Goal: Task Accomplishment & Management: Complete application form

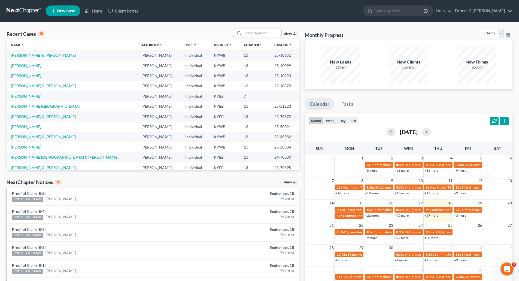
click at [253, 32] on input "search" at bounding box center [262, 33] width 38 height 8
paste input "25-31417"
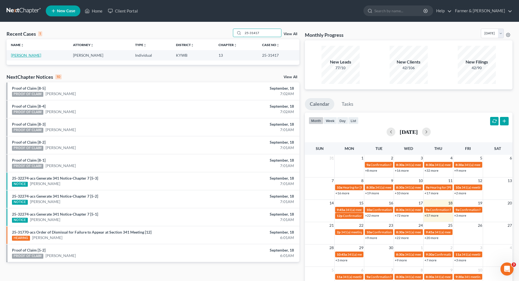
type input "25-31417"
click at [19, 55] on link "[PERSON_NAME]" at bounding box center [26, 55] width 30 height 5
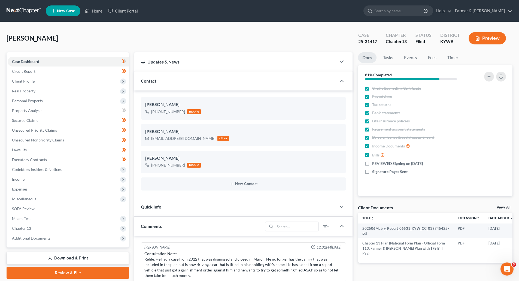
scroll to position [134, 0]
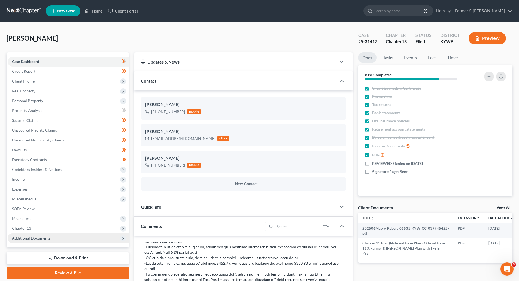
click at [23, 241] on span "Additional Documents" at bounding box center [68, 238] width 121 height 10
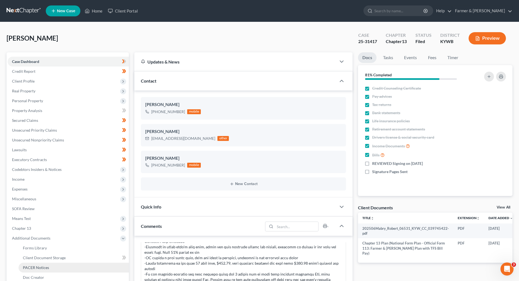
click at [26, 266] on span "PACER Notices" at bounding box center [36, 267] width 26 height 5
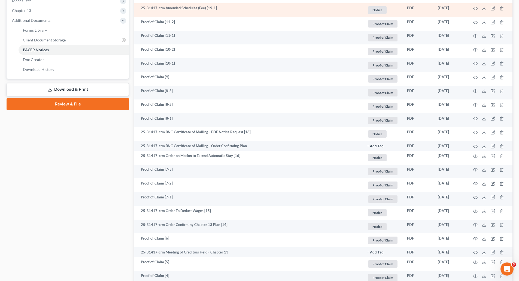
scroll to position [218, 0]
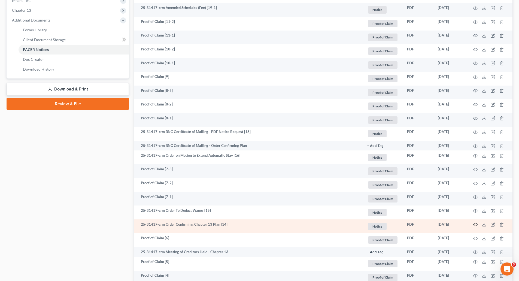
click at [474, 226] on icon "button" at bounding box center [476, 224] width 4 height 3
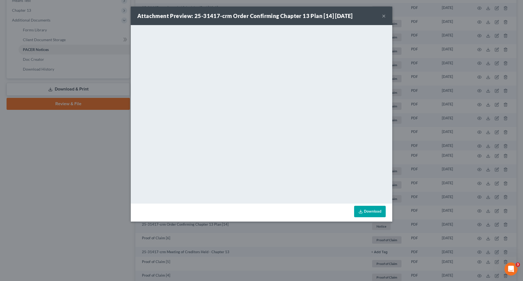
click at [383, 16] on button "×" at bounding box center [384, 16] width 4 height 7
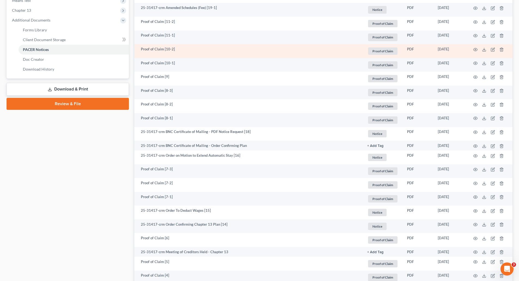
scroll to position [0, 0]
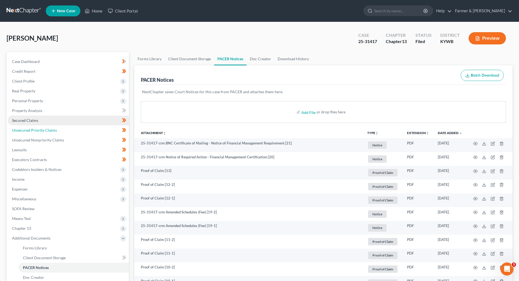
click at [35, 131] on span "Unsecured Priority Claims" at bounding box center [34, 130] width 45 height 5
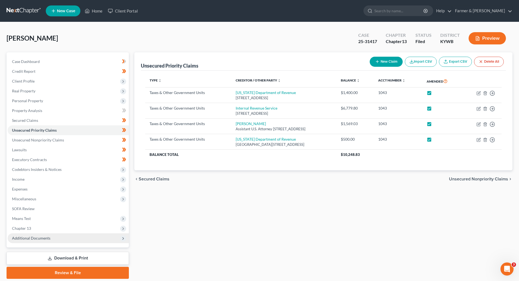
click at [24, 240] on span "Additional Documents" at bounding box center [31, 238] width 38 height 5
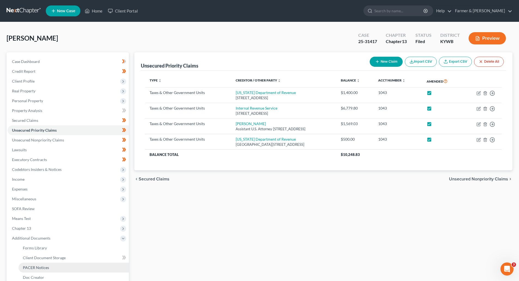
click at [35, 268] on span "PACER Notices" at bounding box center [36, 267] width 26 height 5
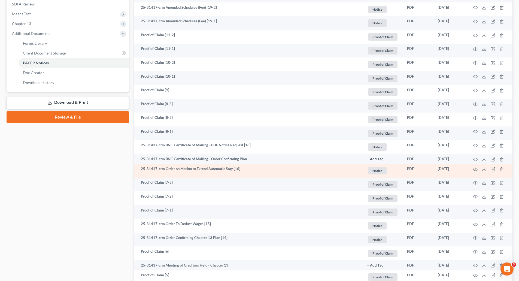
scroll to position [218, 0]
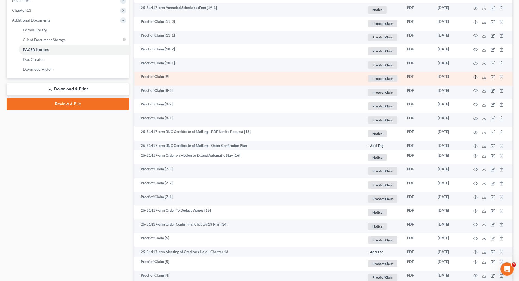
click at [474, 76] on icon "button" at bounding box center [476, 76] width 4 height 3
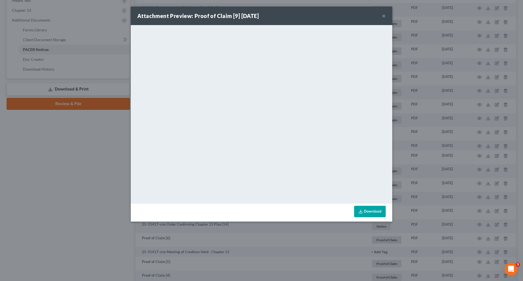
click at [383, 16] on button "×" at bounding box center [384, 16] width 4 height 7
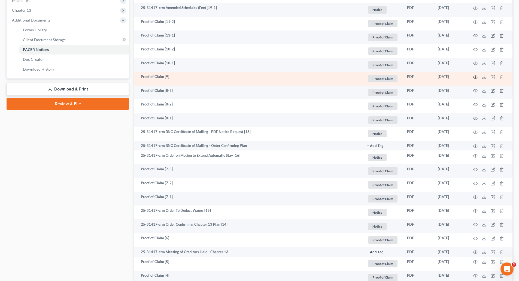
click at [476, 77] on icon "button" at bounding box center [475, 77] width 4 height 4
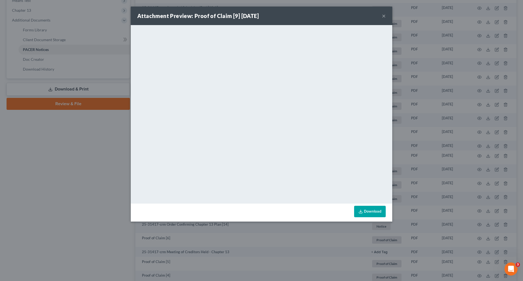
click at [384, 16] on button "×" at bounding box center [384, 16] width 4 height 7
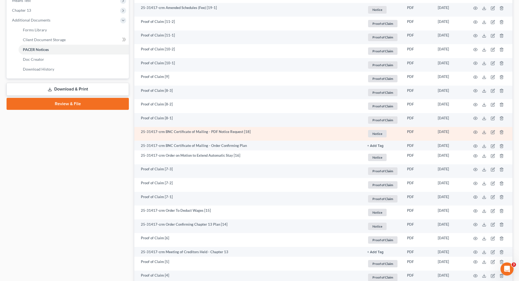
scroll to position [0, 0]
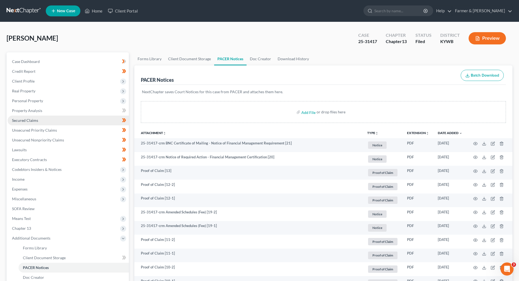
click at [27, 123] on link "Secured Claims" at bounding box center [68, 121] width 121 height 10
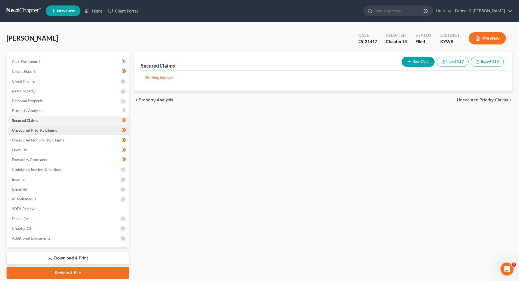
click at [30, 128] on span "Unsecured Priority Claims" at bounding box center [34, 130] width 45 height 5
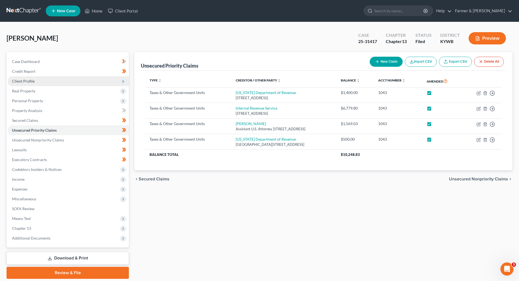
click at [35, 82] on span "Client Profile" at bounding box center [68, 81] width 121 height 10
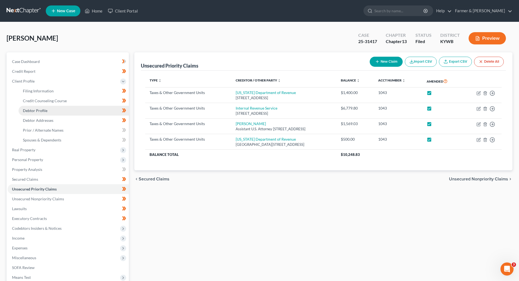
click at [53, 113] on link "Debtor Profile" at bounding box center [74, 111] width 110 height 10
select select "1"
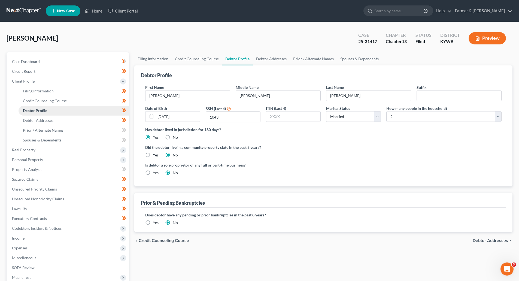
radio input "true"
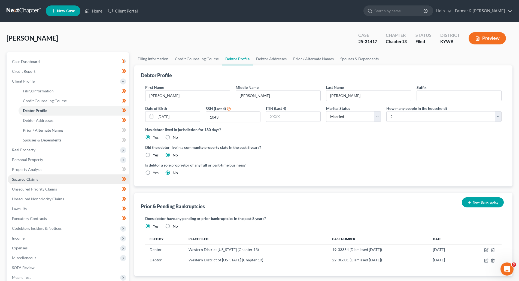
click at [16, 179] on span "Secured Claims" at bounding box center [25, 179] width 26 height 5
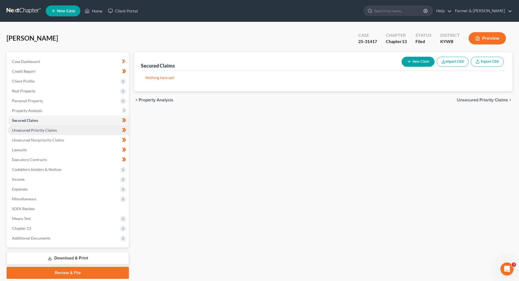
click at [17, 129] on span "Unsecured Priority Claims" at bounding box center [34, 130] width 45 height 5
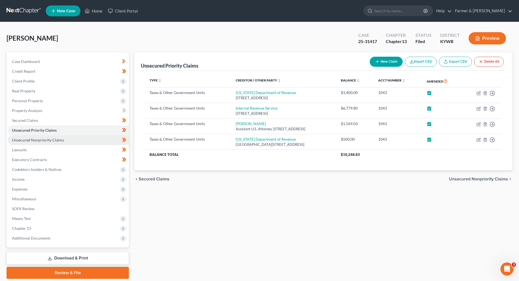
click at [19, 140] on span "Unsecured Nonpriority Claims" at bounding box center [38, 140] width 52 height 5
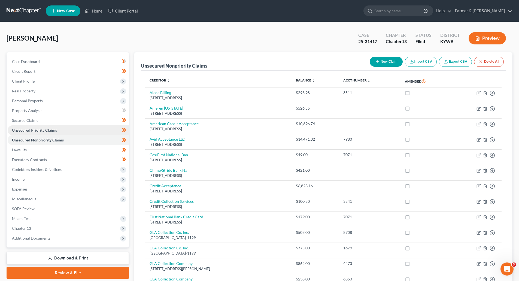
click at [21, 130] on span "Unsecured Priority Claims" at bounding box center [34, 130] width 45 height 5
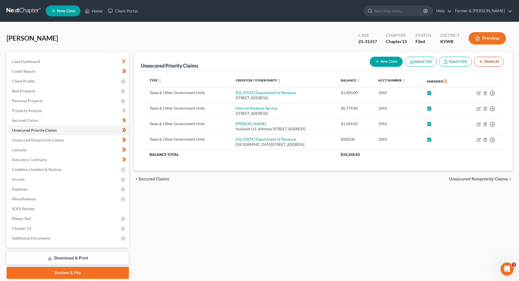
click at [18, 12] on link at bounding box center [24, 11] width 35 height 10
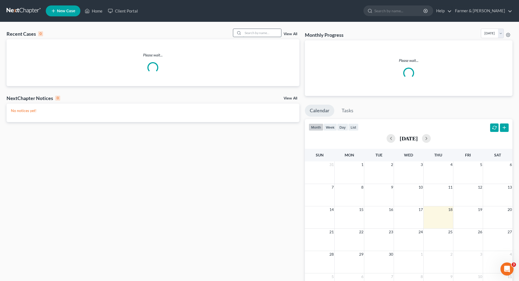
click at [249, 32] on input "search" at bounding box center [262, 33] width 38 height 8
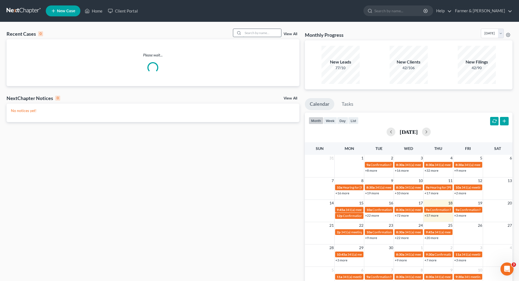
paste input "25-31417"
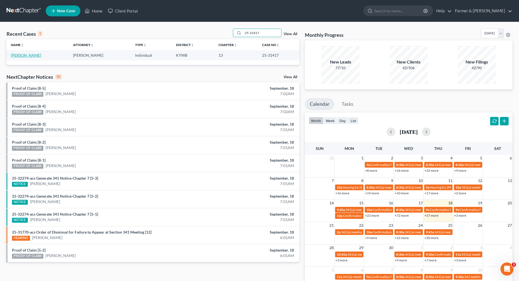
type input "25-31417"
click at [20, 56] on link "[PERSON_NAME]" at bounding box center [26, 55] width 30 height 5
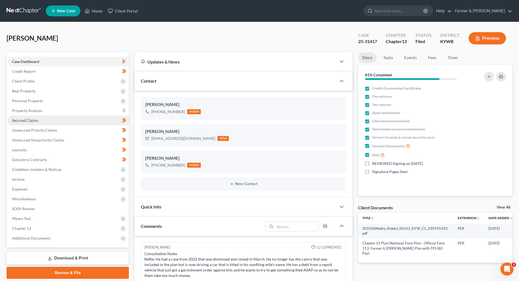
scroll to position [134, 0]
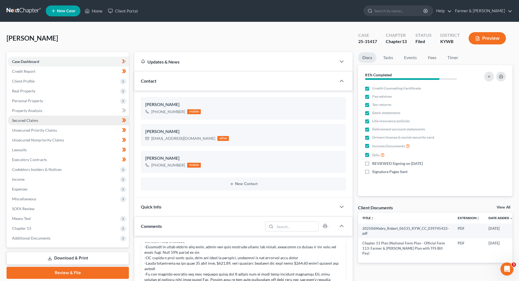
click at [21, 120] on span "Secured Claims" at bounding box center [25, 120] width 26 height 5
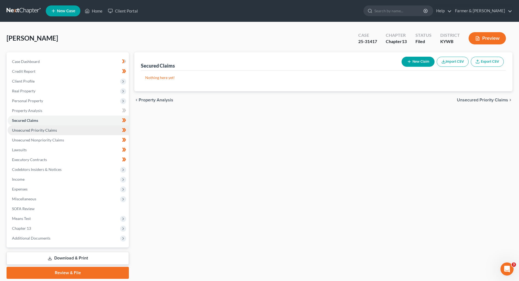
click at [23, 131] on span "Unsecured Priority Claims" at bounding box center [34, 130] width 45 height 5
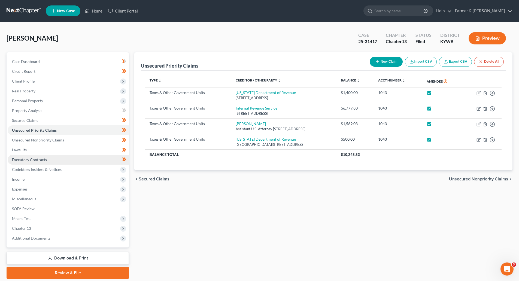
click at [19, 161] on span "Executory Contracts" at bounding box center [29, 159] width 35 height 5
